Goal: Entertainment & Leisure: Consume media (video, audio)

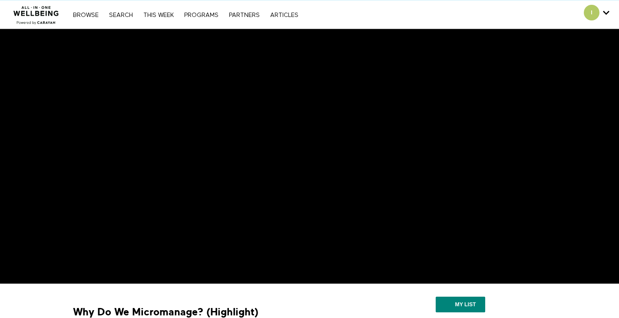
scroll to position [17, 0]
